Goal: Navigation & Orientation: Find specific page/section

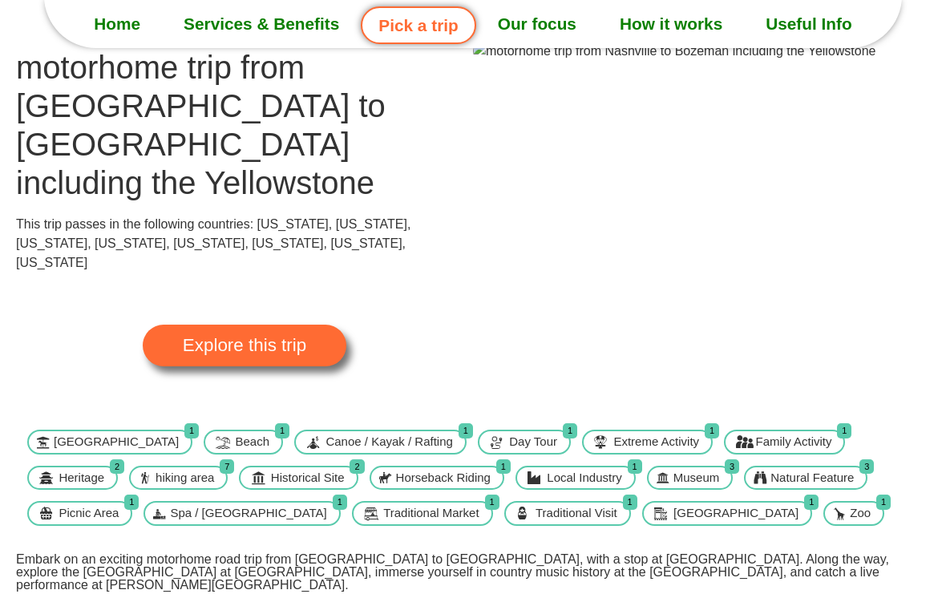
scroll to position [64, 0]
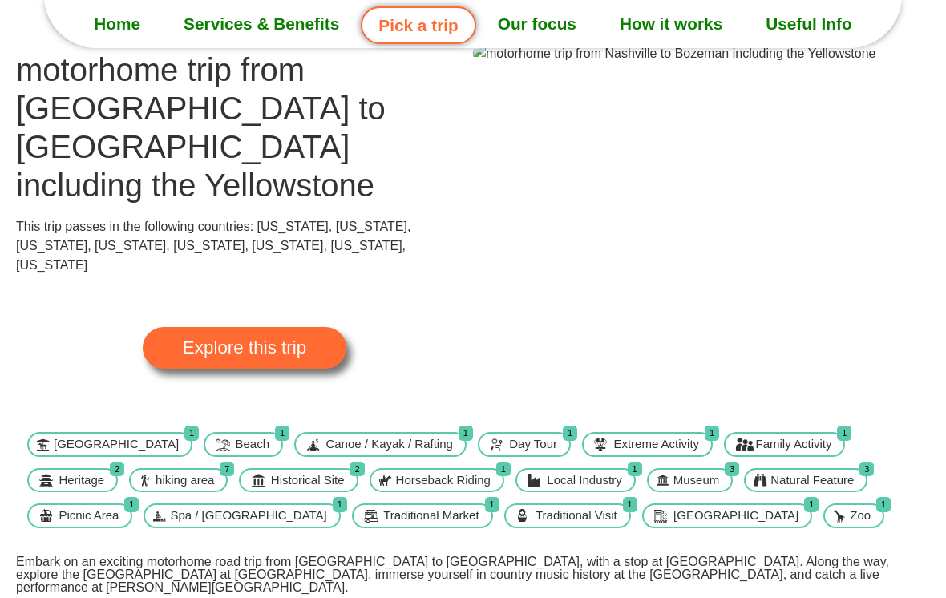
click at [226, 339] on span "Explore this trip" at bounding box center [245, 348] width 124 height 18
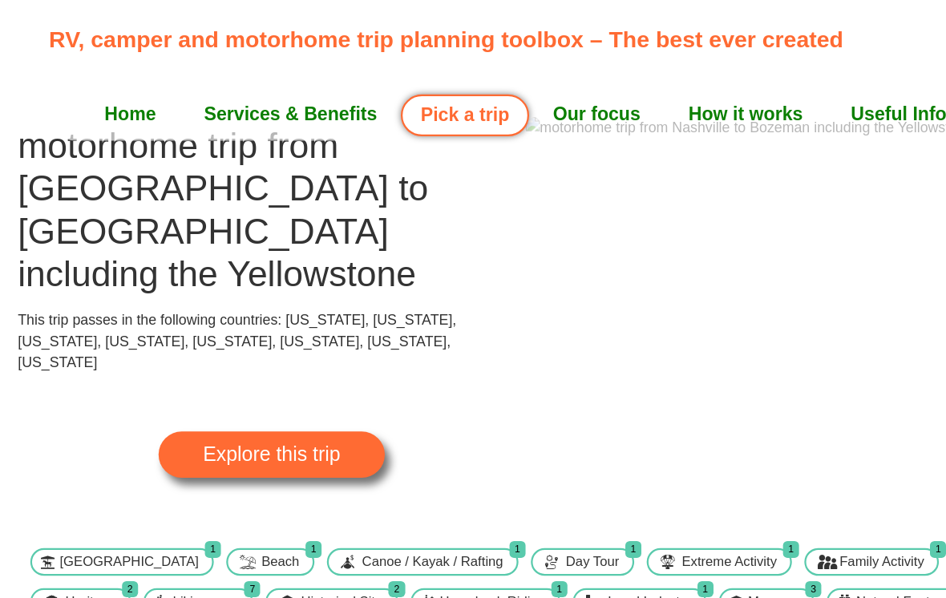
scroll to position [0, 0]
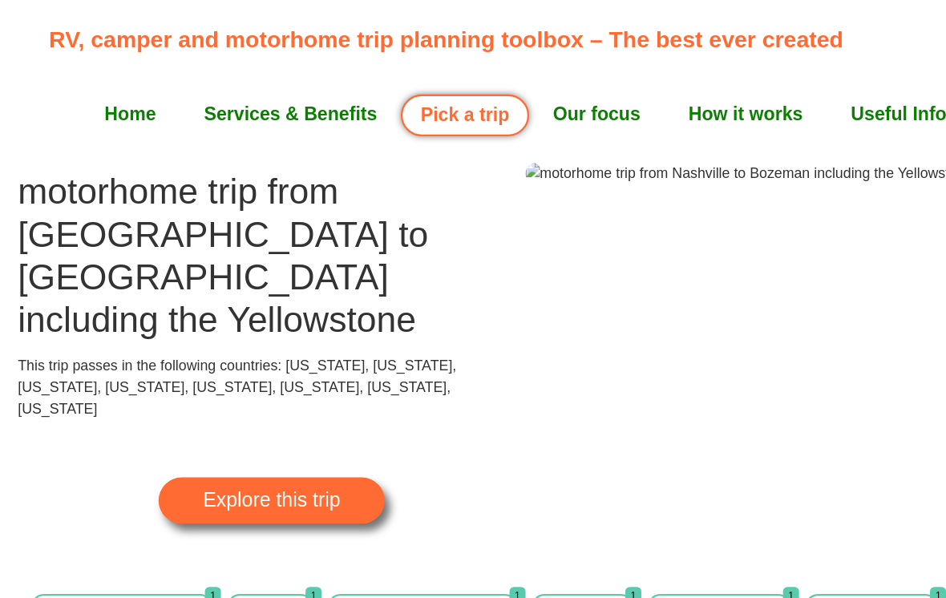
click at [261, 442] on span "Explore this trip" at bounding box center [245, 451] width 124 height 18
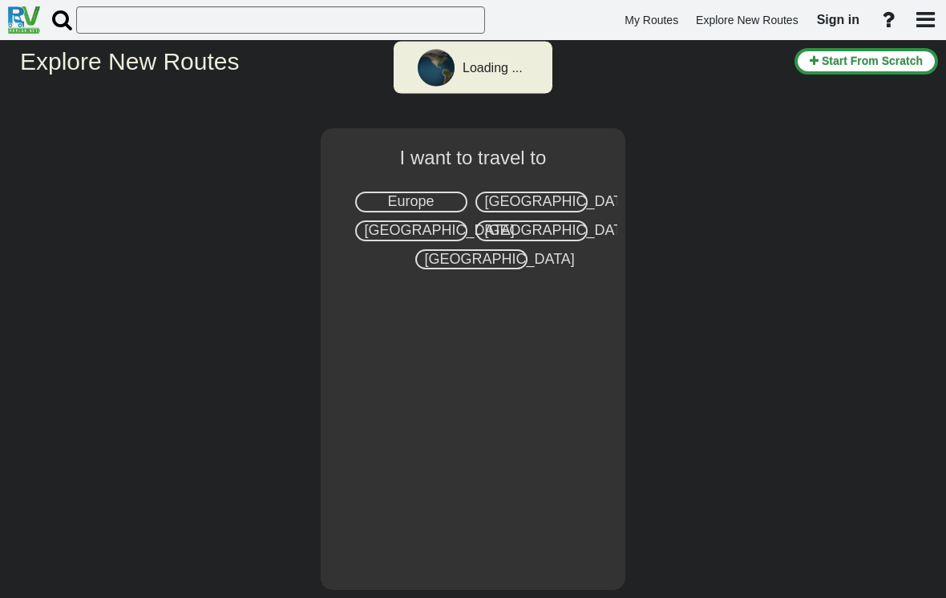
select select "number:2"
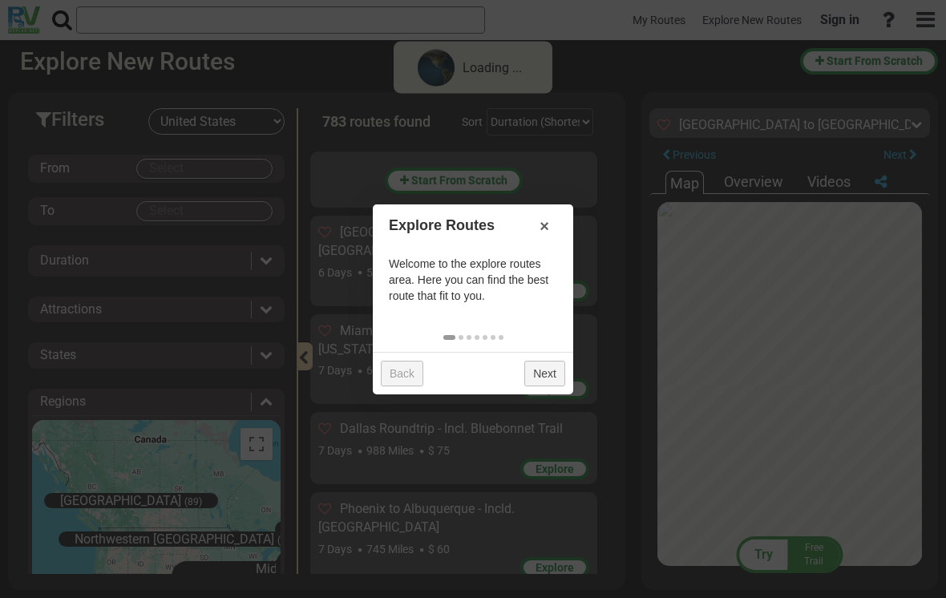
scroll to position [38347, 0]
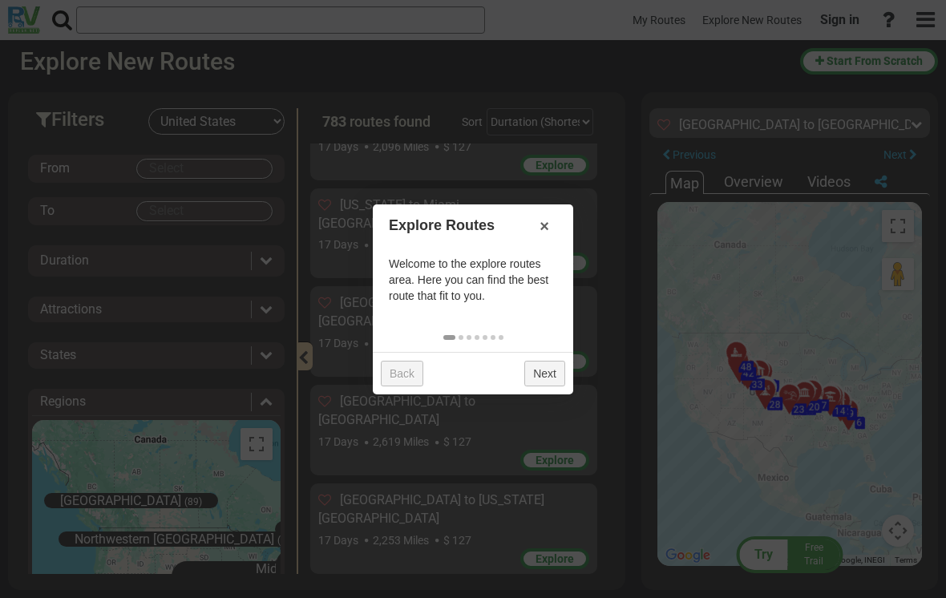
click at [549, 378] on link "Next" at bounding box center [545, 374] width 41 height 26
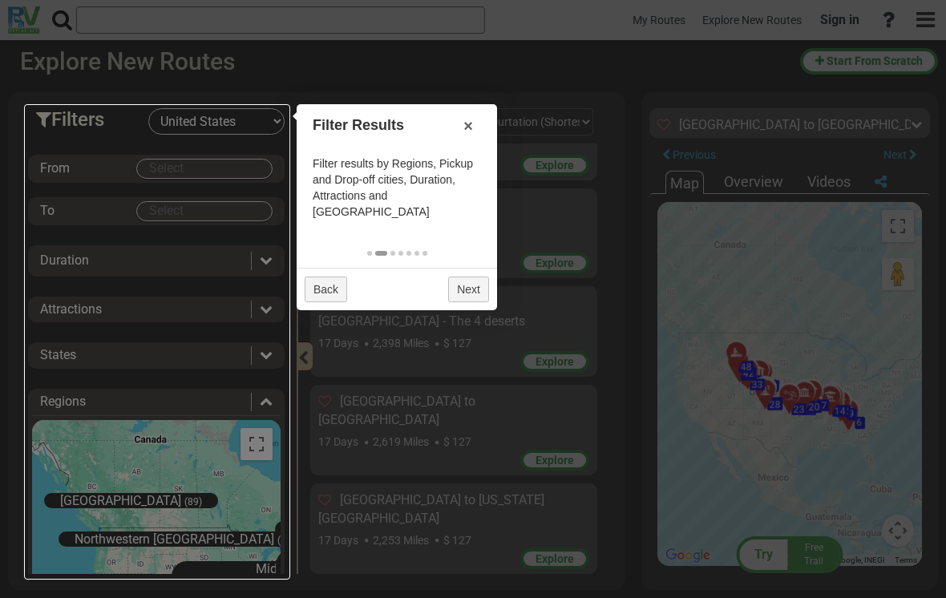
click at [474, 277] on link "Next" at bounding box center [468, 290] width 41 height 26
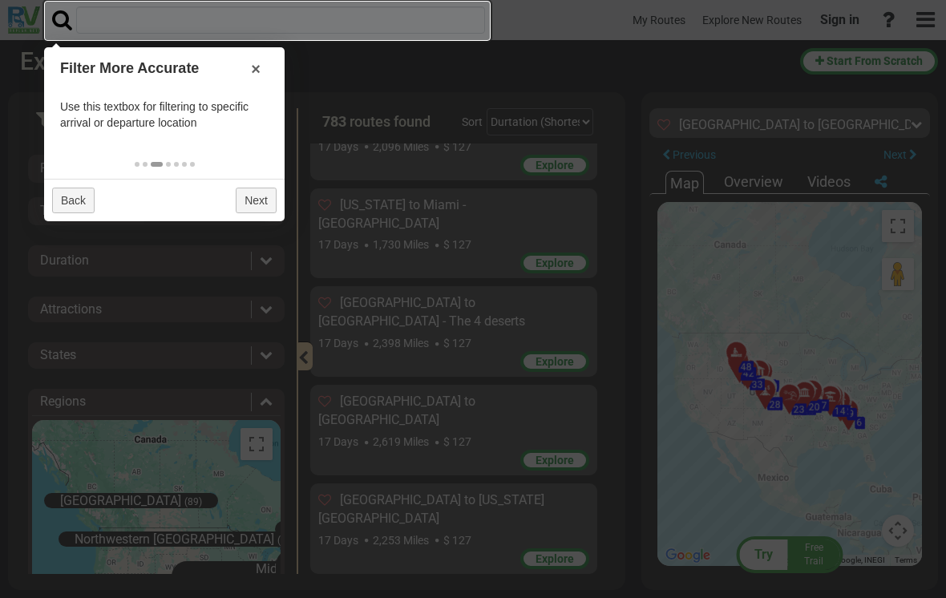
click at [255, 203] on link "Next" at bounding box center [256, 201] width 41 height 26
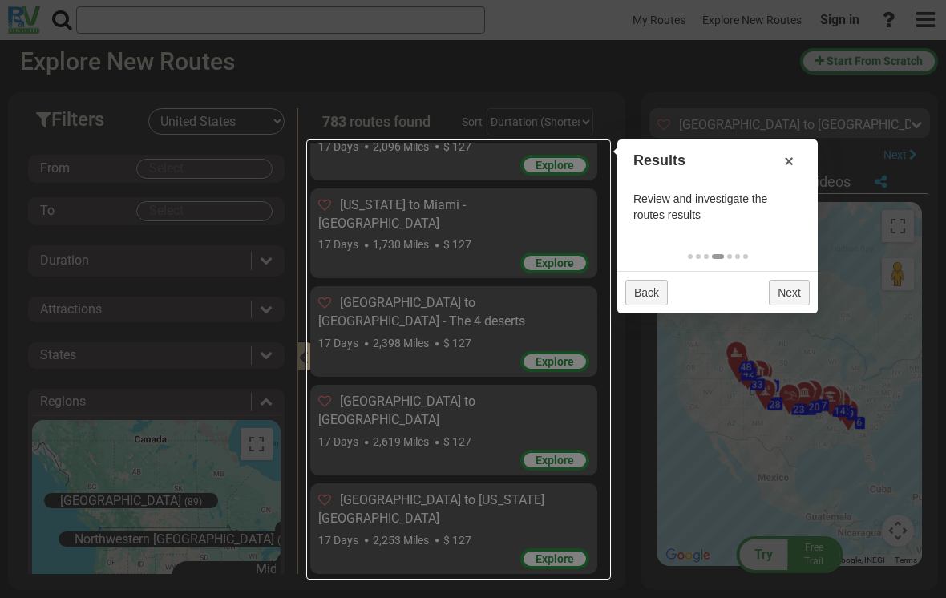
click at [805, 285] on link "Next" at bounding box center [789, 293] width 41 height 26
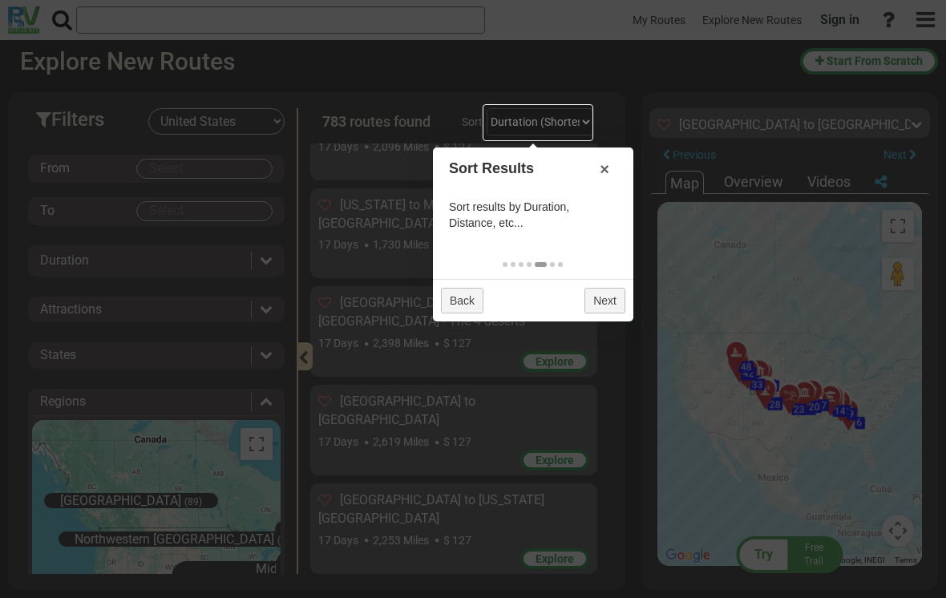
click at [606, 302] on link "Next" at bounding box center [605, 301] width 41 height 26
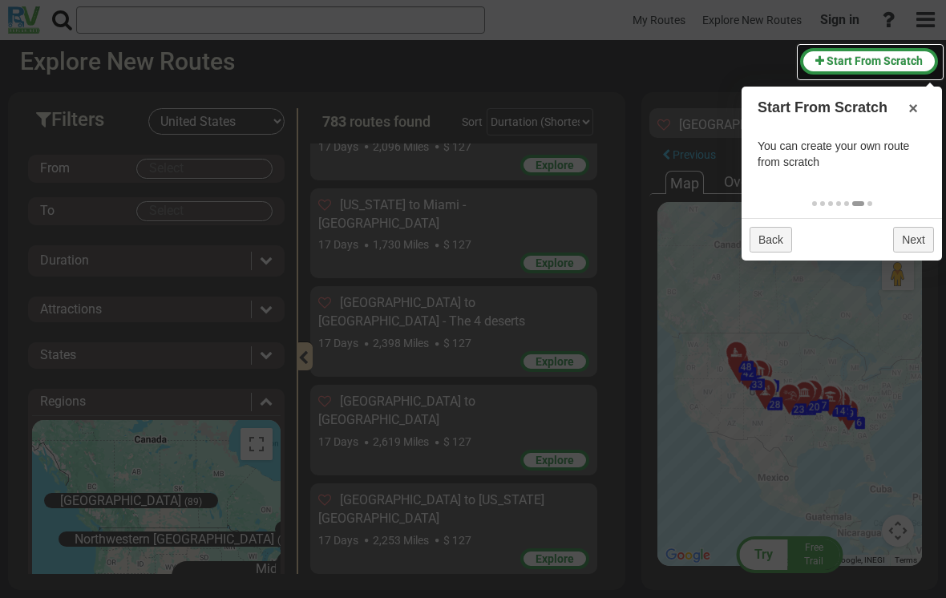
click at [914, 230] on link "Next" at bounding box center [914, 240] width 41 height 26
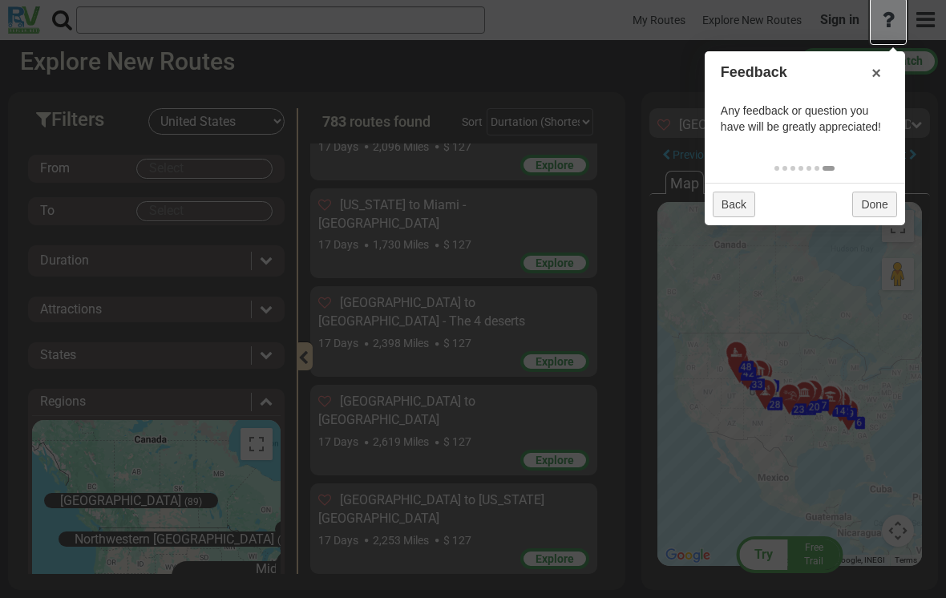
click at [886, 197] on link "Done" at bounding box center [875, 205] width 44 height 26
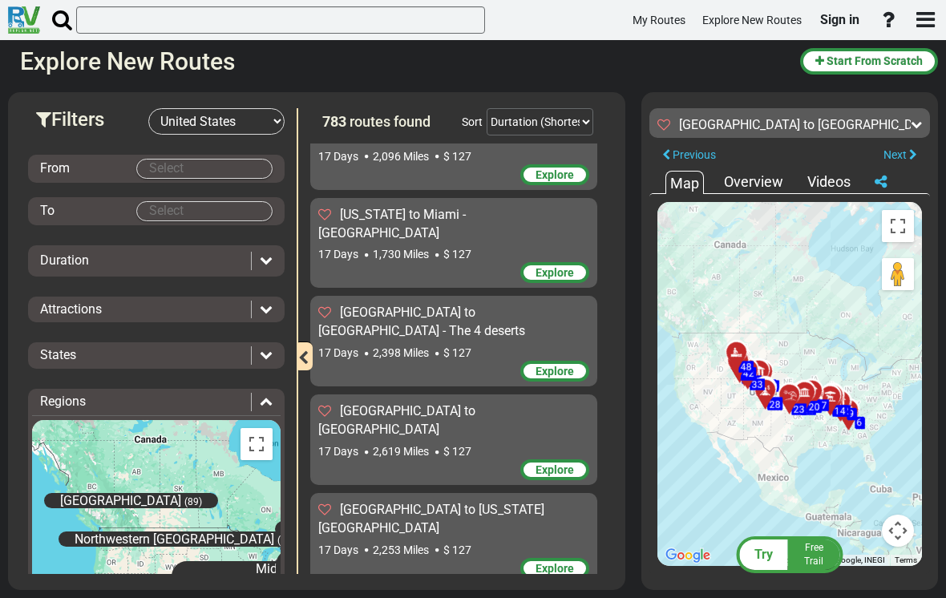
scroll to position [38336, 0]
